Goal: Transaction & Acquisition: Download file/media

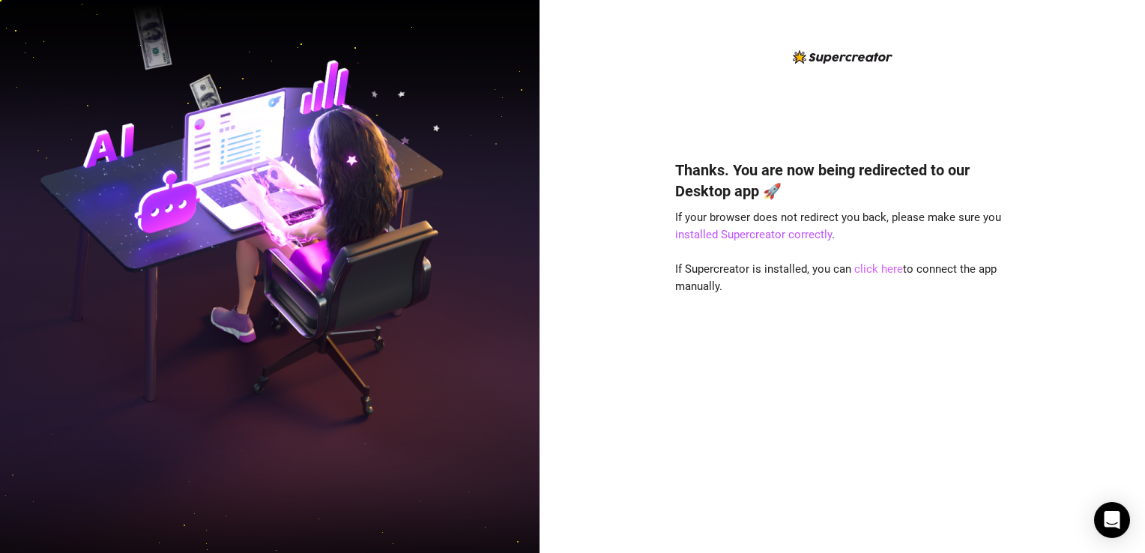
click at [880, 271] on link "click here" at bounding box center [878, 268] width 49 height 13
click at [772, 237] on link "installed Supercreator correctly" at bounding box center [753, 234] width 157 height 13
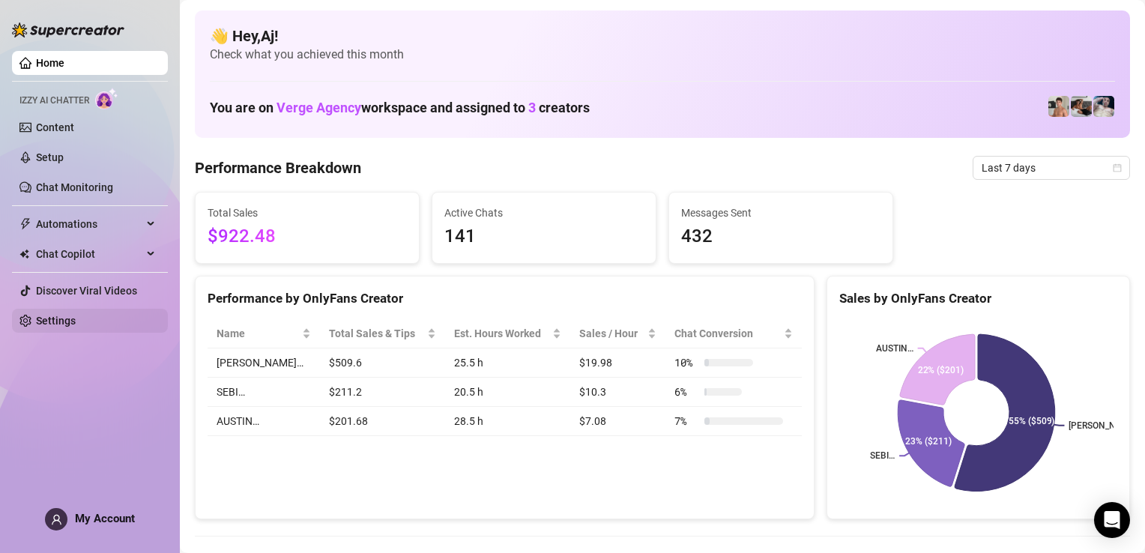
click at [61, 327] on link "Settings" at bounding box center [56, 321] width 40 height 12
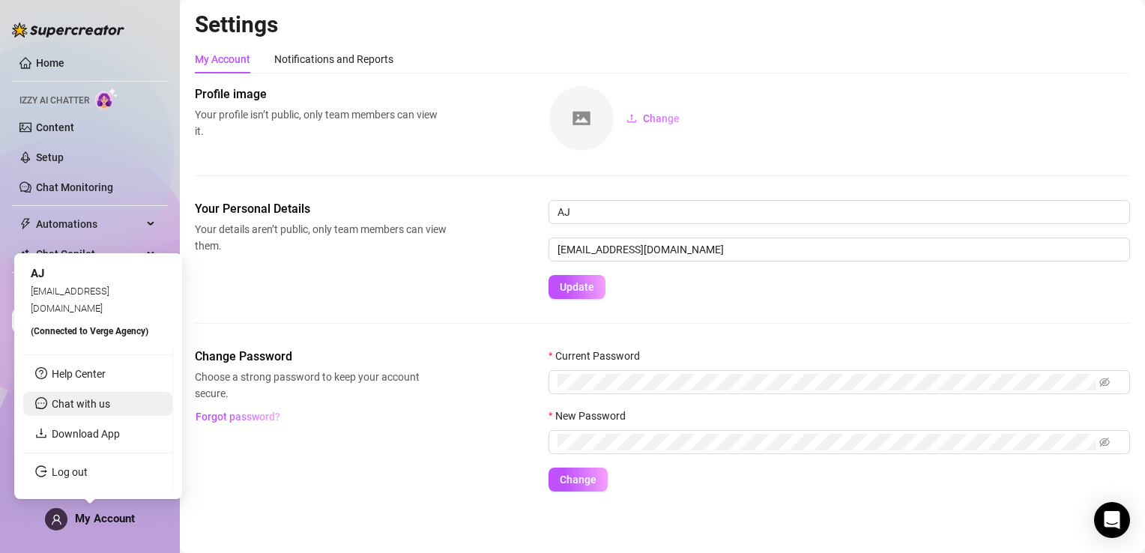
click at [81, 411] on li "Chat with us" at bounding box center [97, 404] width 149 height 24
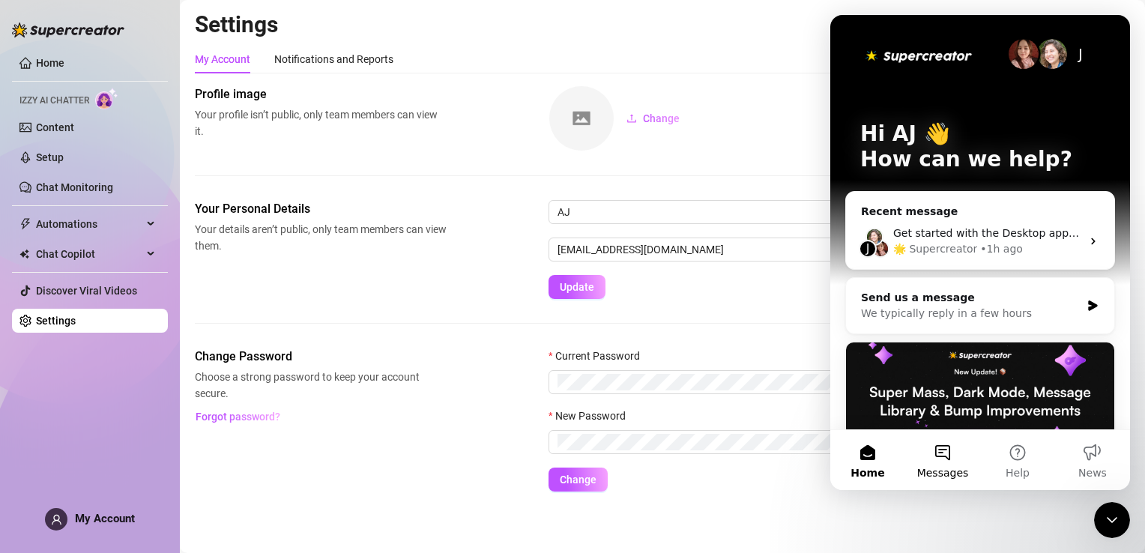
click at [939, 464] on button "Messages" at bounding box center [942, 460] width 75 height 60
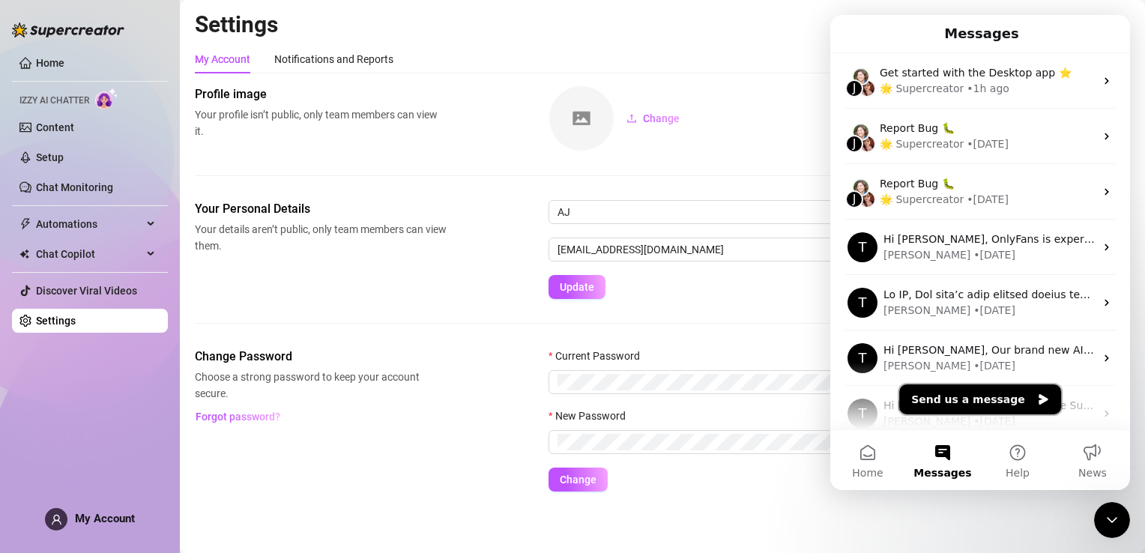
click at [948, 399] on button "Send us a message" at bounding box center [980, 399] width 162 height 30
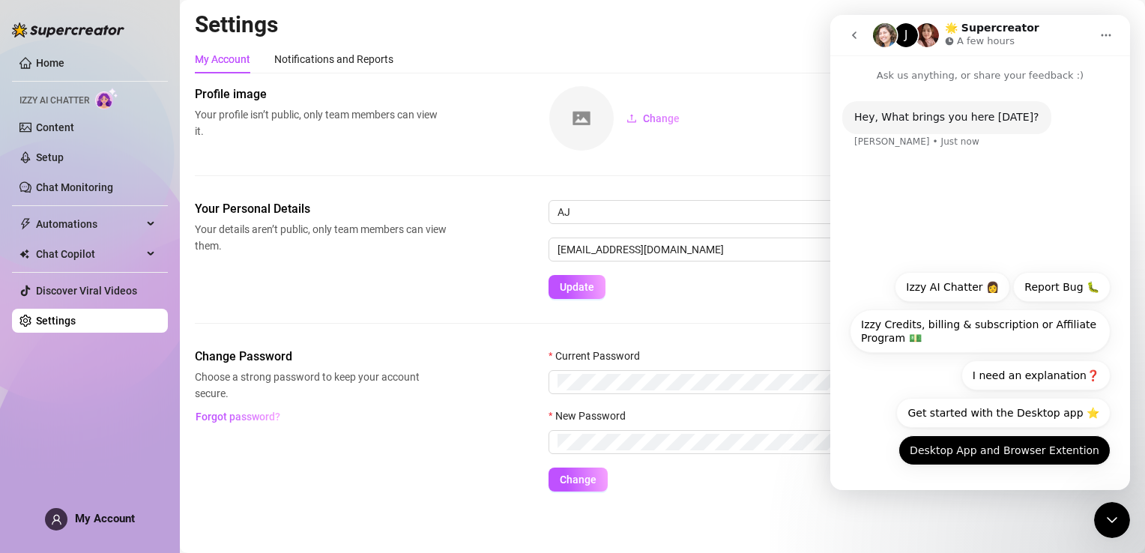
click at [995, 456] on button "Desktop App and Browser Extention" at bounding box center [1004, 450] width 212 height 30
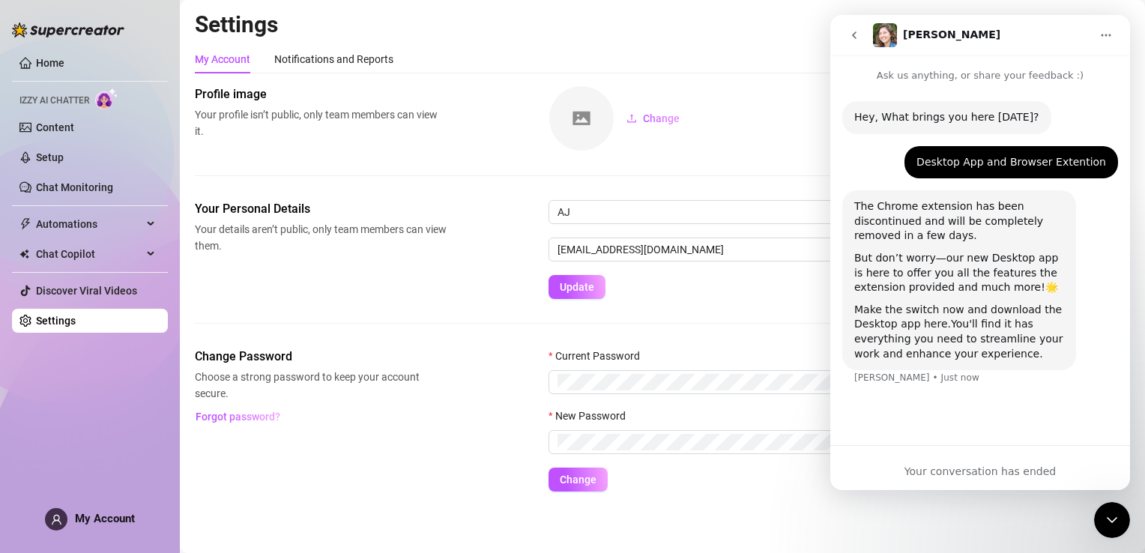
click at [925, 325] on link "Make the switch now and download the Desktop app here." at bounding box center [958, 316] width 208 height 27
click at [930, 475] on div "Your conversation has ended" at bounding box center [980, 472] width 300 height 16
click at [944, 475] on div "Your conversation has ended" at bounding box center [980, 472] width 300 height 16
click at [1035, 473] on div "Your conversation has ended" at bounding box center [980, 472] width 300 height 16
click at [1109, 514] on icon "Close Intercom Messenger" at bounding box center [1112, 520] width 18 height 18
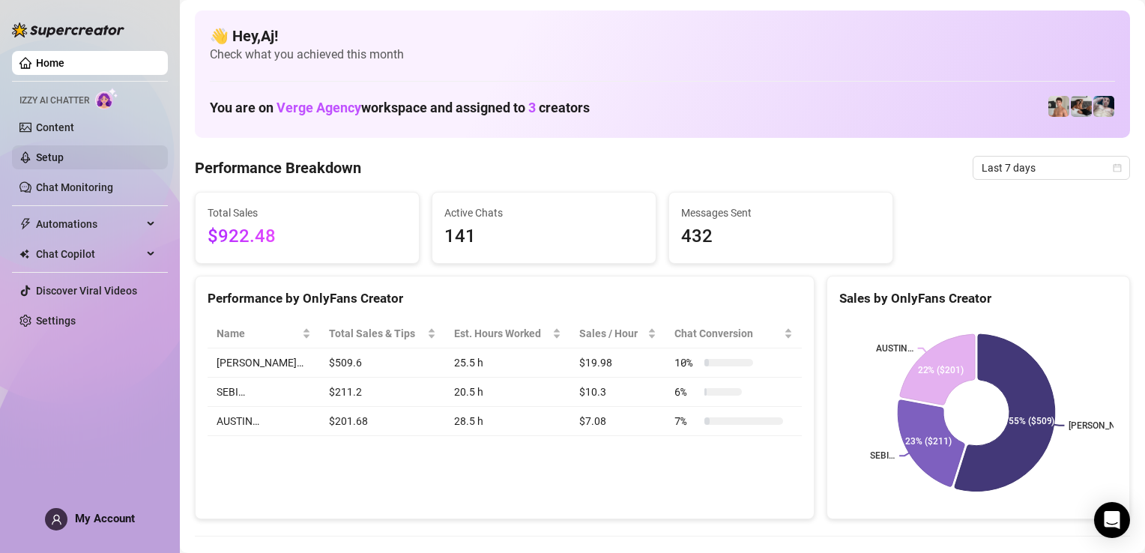
click at [64, 160] on link "Setup" at bounding box center [50, 157] width 28 height 12
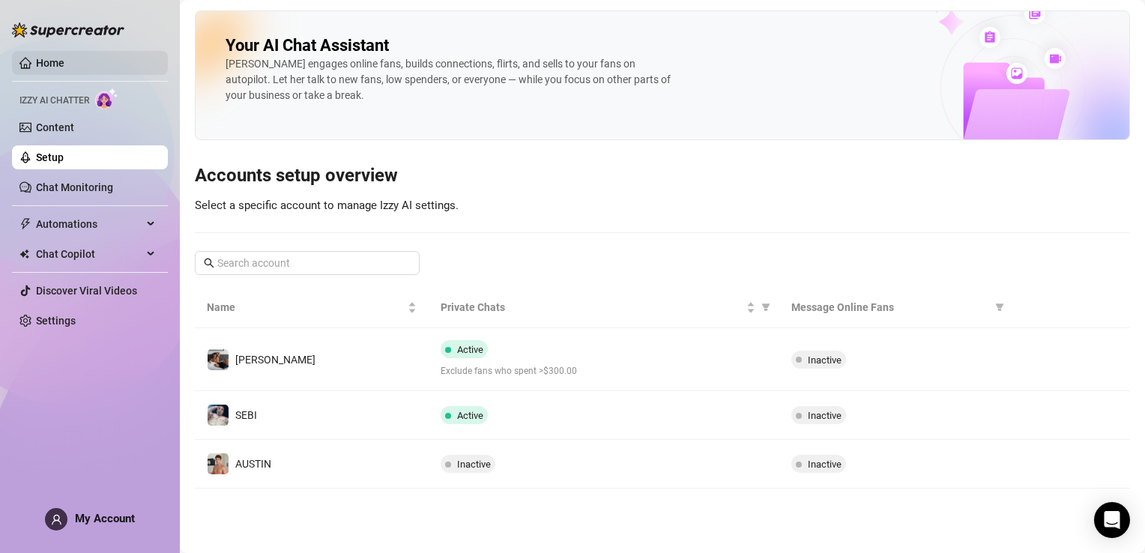
click at [60, 58] on link "Home" at bounding box center [50, 63] width 28 height 12
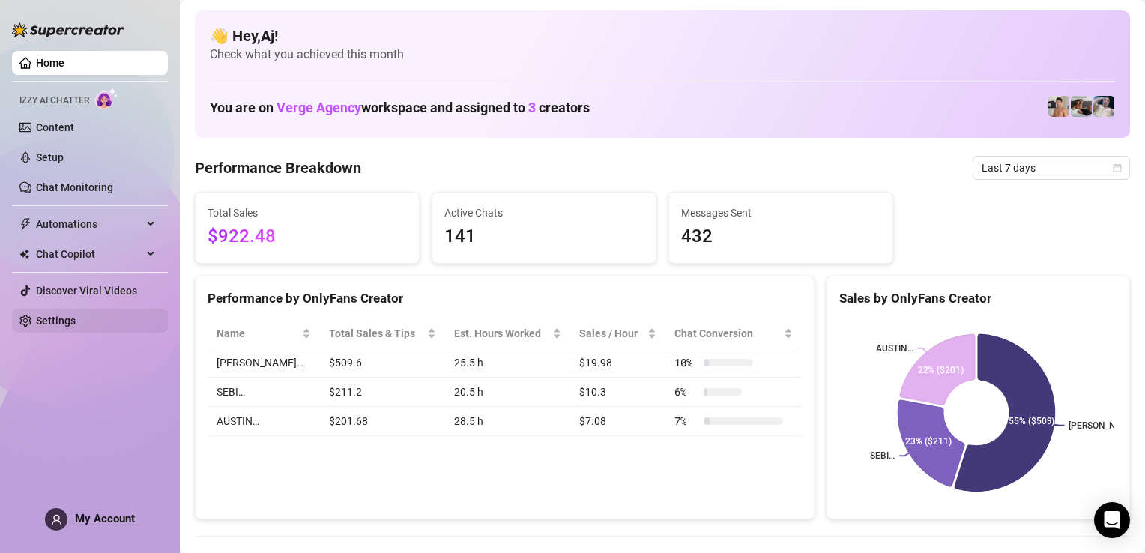
click at [52, 319] on link "Settings" at bounding box center [56, 321] width 40 height 12
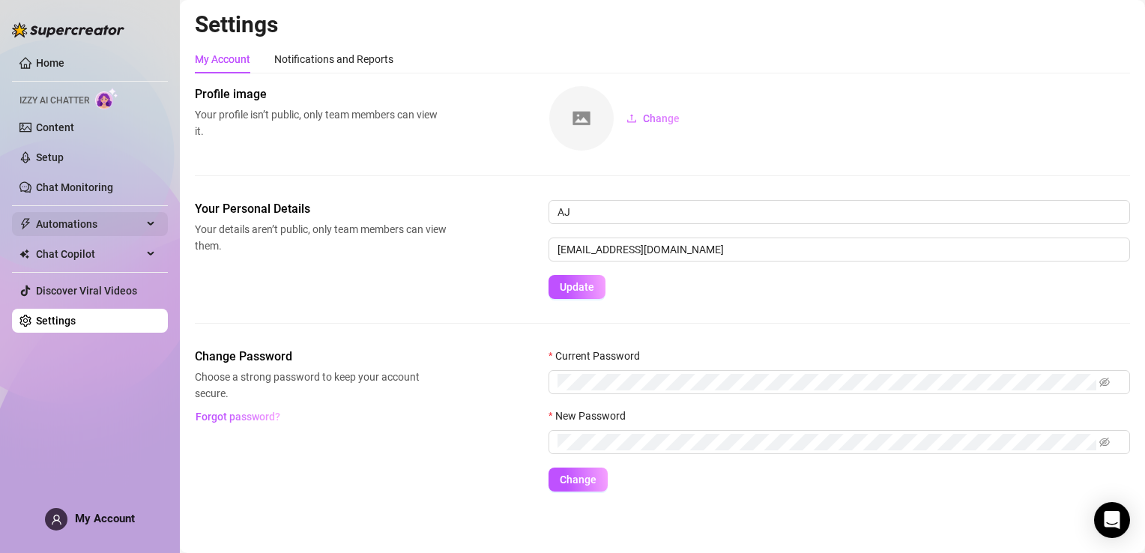
click at [73, 226] on span "Automations" at bounding box center [89, 224] width 106 height 24
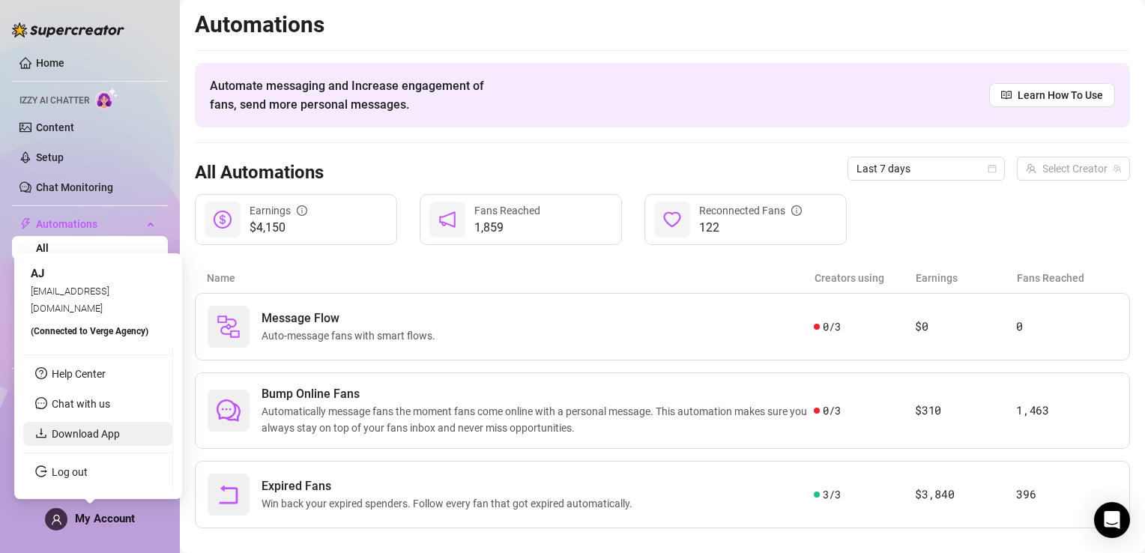
click at [69, 434] on link "Download App" at bounding box center [86, 434] width 68 height 12
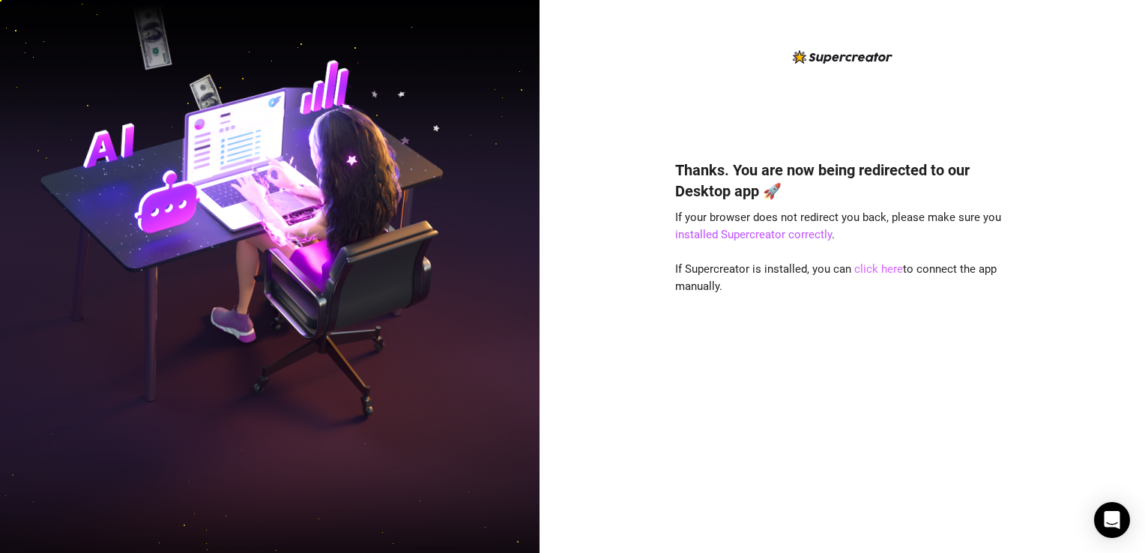
click at [869, 273] on link "click here" at bounding box center [878, 268] width 49 height 13
click at [862, 267] on link "click here" at bounding box center [878, 268] width 49 height 13
click at [789, 328] on div "Thanks. You are now being redirected to our Desktop app 🚀 If your browser does …" at bounding box center [842, 334] width 334 height 390
click at [868, 270] on link "click here" at bounding box center [878, 268] width 49 height 13
click at [881, 268] on link "click here" at bounding box center [878, 268] width 49 height 13
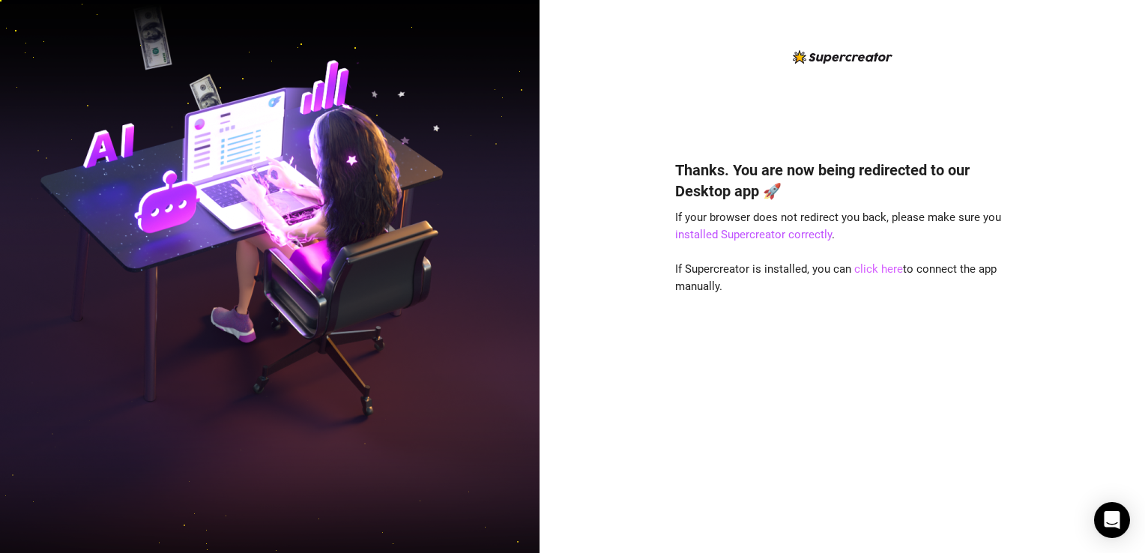
click at [855, 272] on link "click here" at bounding box center [878, 268] width 49 height 13
drag, startPoint x: 1092, startPoint y: 1, endPoint x: 775, endPoint y: 313, distance: 444.5
click at [775, 313] on div "Thanks. You are now being redirected to our Desktop app 🚀 If your browser does …" at bounding box center [842, 334] width 334 height 390
click at [867, 266] on link "click here" at bounding box center [878, 268] width 49 height 13
click at [868, 270] on link "click here" at bounding box center [878, 268] width 49 height 13
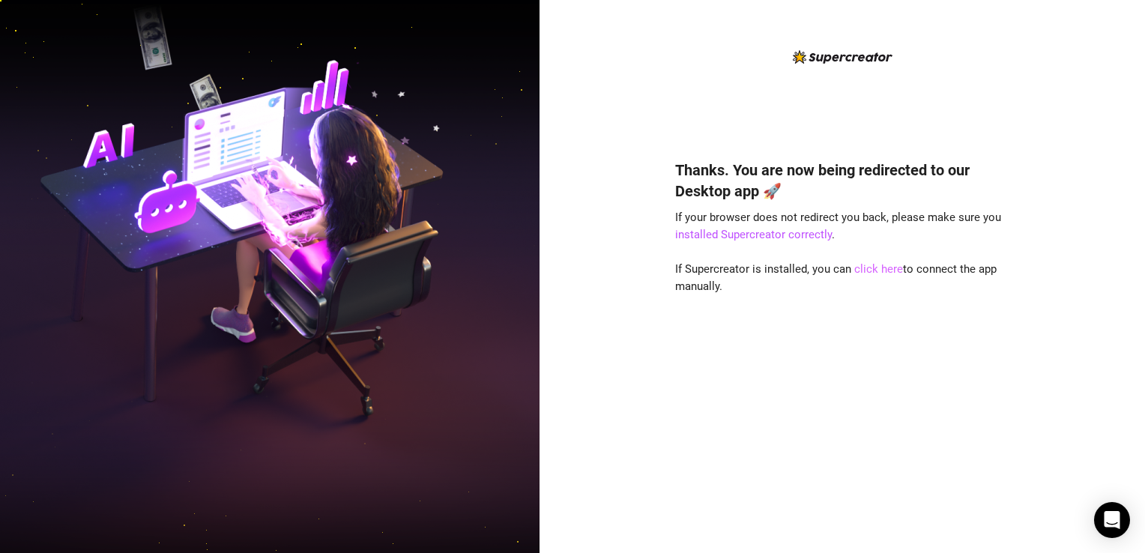
click at [869, 263] on link "click here" at bounding box center [878, 268] width 49 height 13
click at [869, 273] on link "click here" at bounding box center [878, 268] width 49 height 13
click at [879, 268] on link "click here" at bounding box center [878, 268] width 49 height 13
click at [871, 273] on link "click here" at bounding box center [878, 268] width 49 height 13
click at [871, 268] on link "click here" at bounding box center [878, 268] width 49 height 13
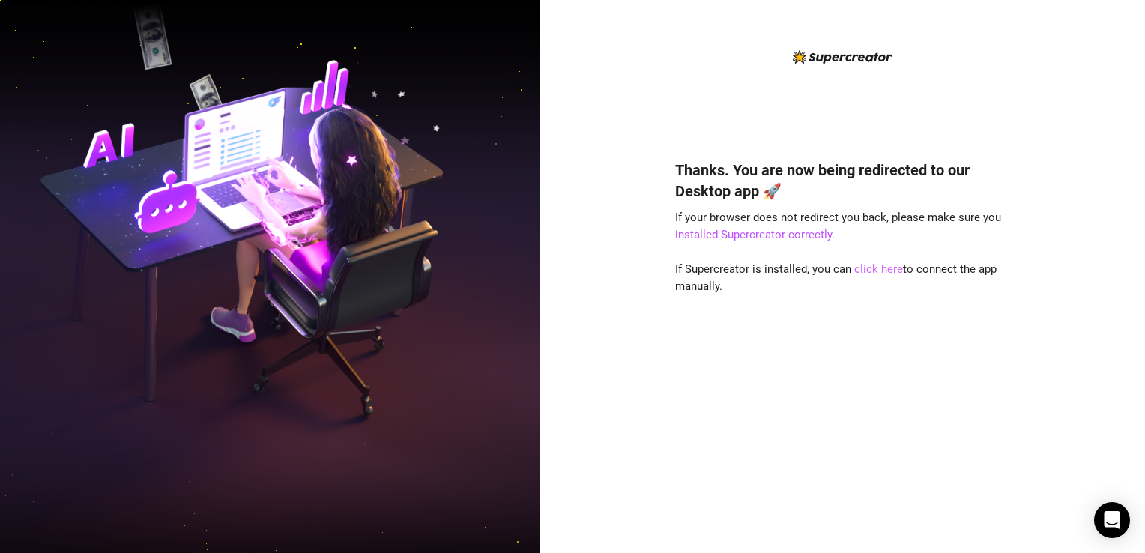
click at [871, 268] on link "click here" at bounding box center [878, 268] width 49 height 13
